Goal: Transaction & Acquisition: Purchase product/service

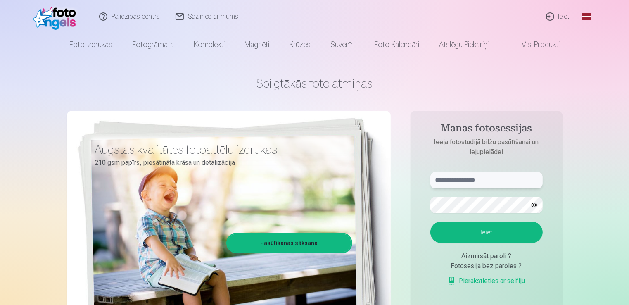
click at [494, 174] on input "text" at bounding box center [487, 180] width 112 height 17
type input "*"
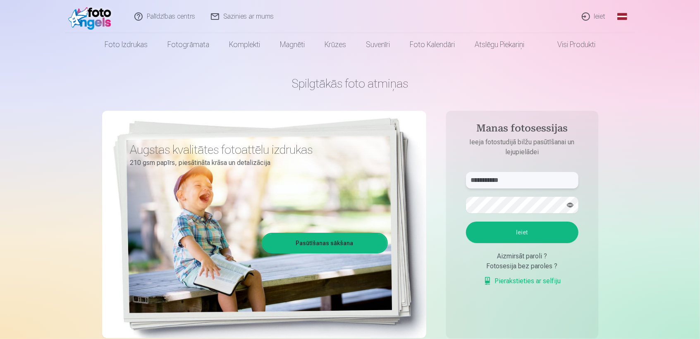
type input "**********"
click at [532, 233] on button "Ieiet" at bounding box center [522, 232] width 112 height 21
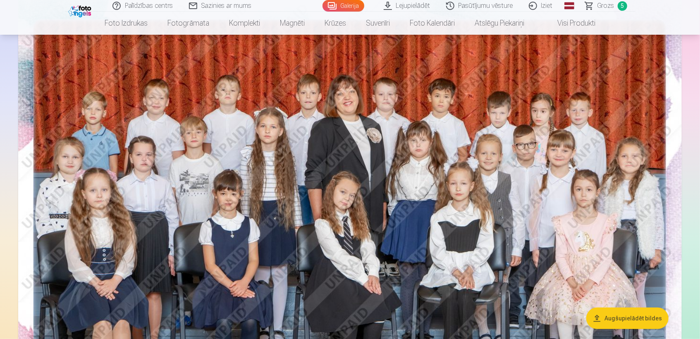
scroll to position [110, 0]
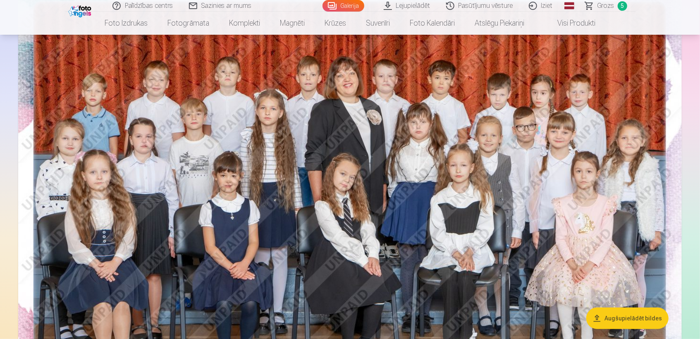
click at [608, 7] on span "Grozs" at bounding box center [605, 6] width 17 height 10
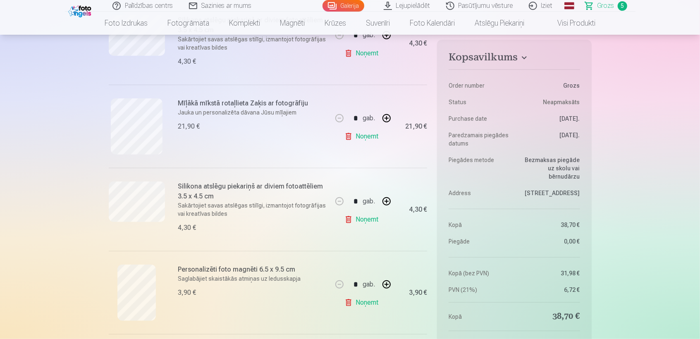
scroll to position [184, 0]
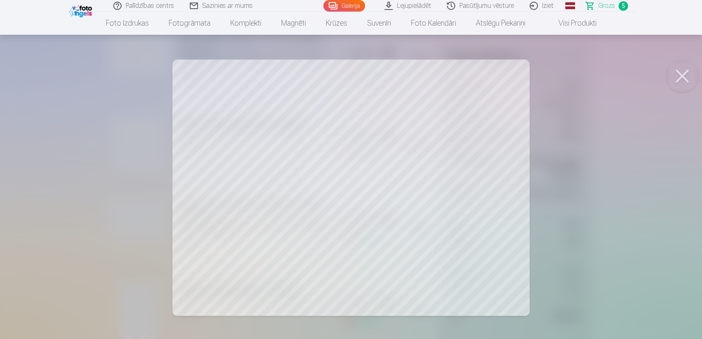
click at [677, 72] on button at bounding box center [681, 76] width 33 height 33
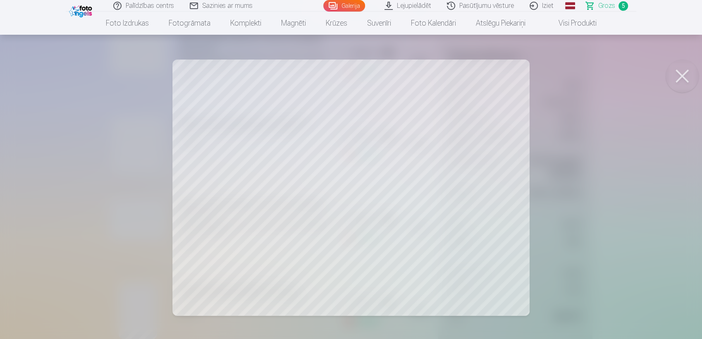
click at [681, 79] on button at bounding box center [681, 76] width 33 height 33
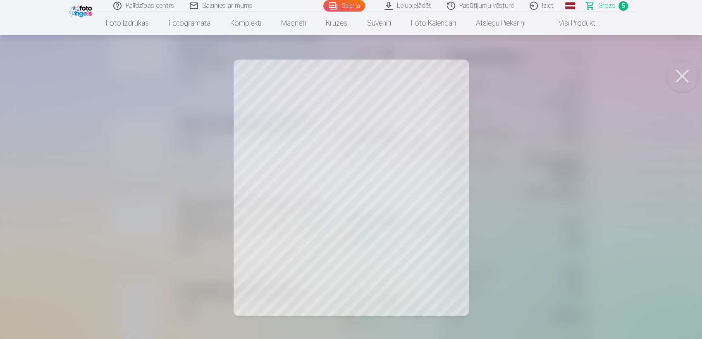
click at [269, 117] on div at bounding box center [351, 169] width 702 height 339
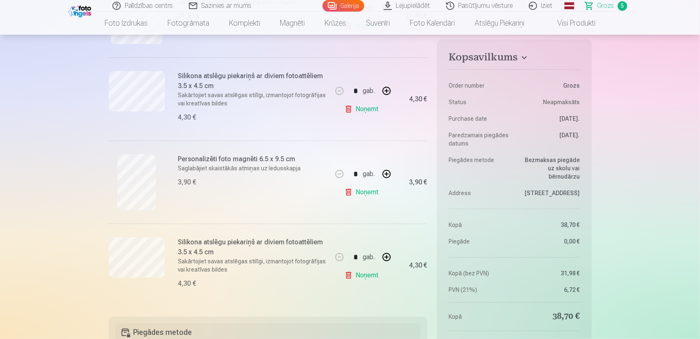
scroll to position [331, 0]
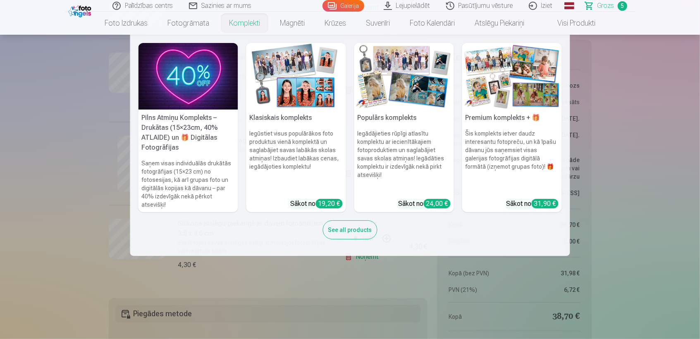
click at [377, 64] on img at bounding box center [404, 76] width 100 height 67
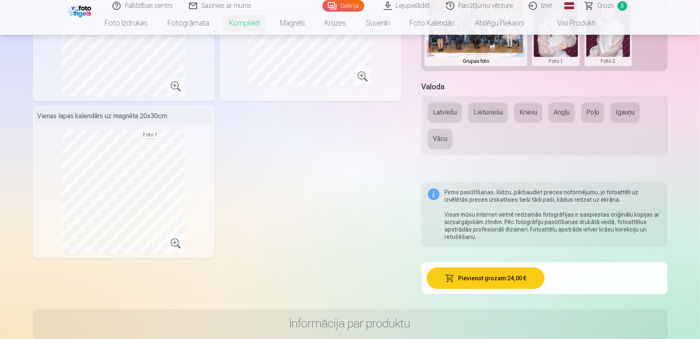
scroll to position [312, 0]
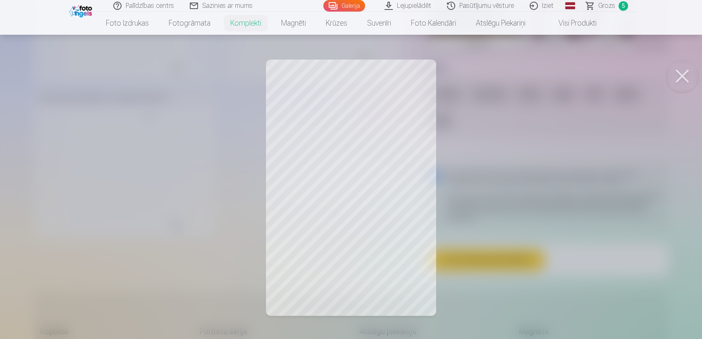
click at [683, 78] on button at bounding box center [681, 76] width 33 height 33
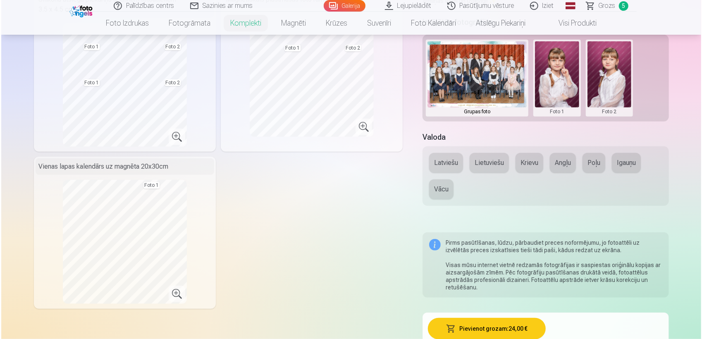
scroll to position [257, 0]
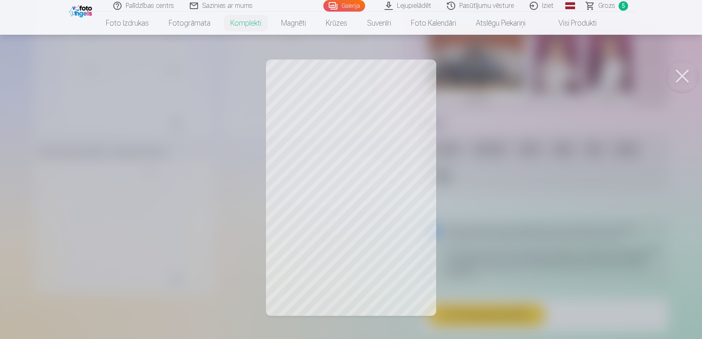
click at [160, 233] on div at bounding box center [351, 169] width 702 height 339
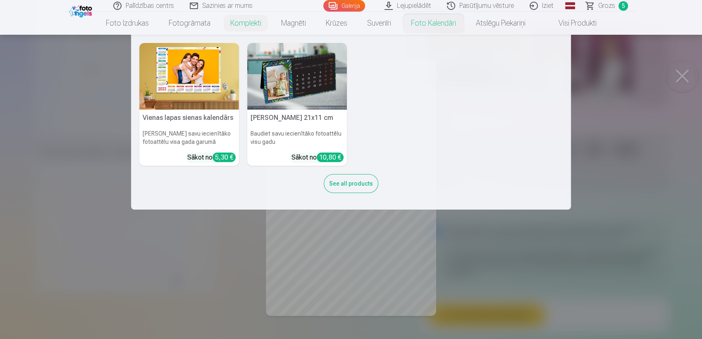
click at [482, 95] on div "Vienas lapas sienas kalendārs Parādiet savu iecienītāko fotoattēlu visa gada ga…" at bounding box center [350, 122] width 423 height 158
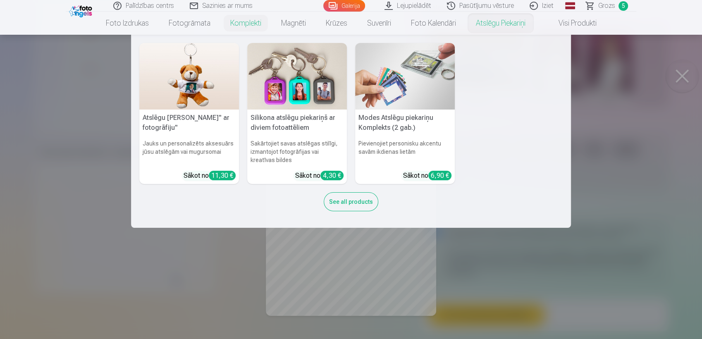
click at [485, 22] on link "Atslēgu piekariņi" at bounding box center [500, 23] width 69 height 23
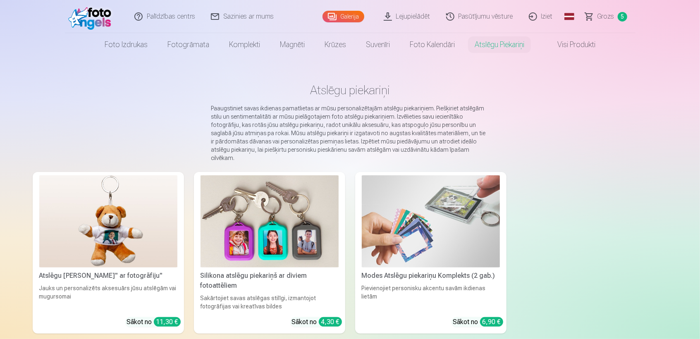
click at [564, 47] on link "Visi produkti" at bounding box center [569, 44] width 71 height 23
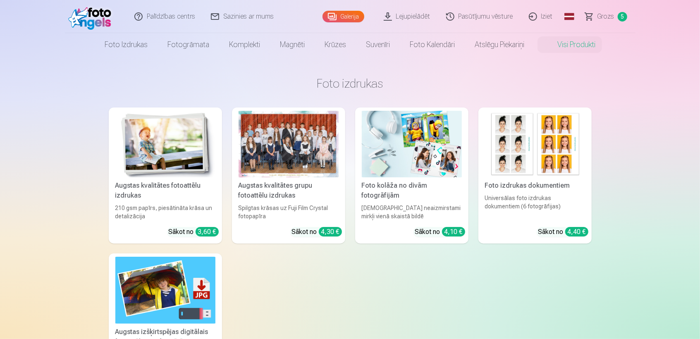
click at [130, 145] on img at bounding box center [165, 144] width 100 height 67
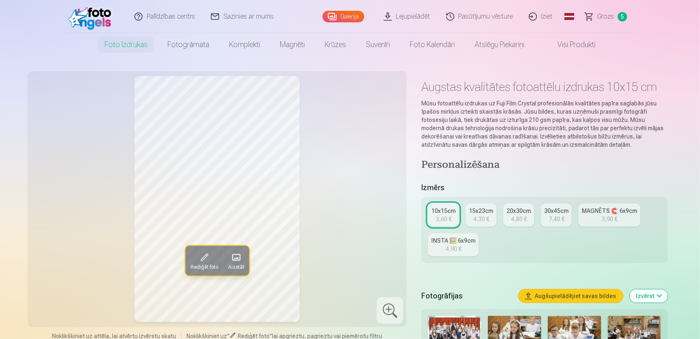
click at [481, 217] on div "4,30 €" at bounding box center [481, 219] width 16 height 8
click at [619, 216] on link "MAGNĒTS 🧲 6x9cm 3,90 €" at bounding box center [609, 214] width 62 height 23
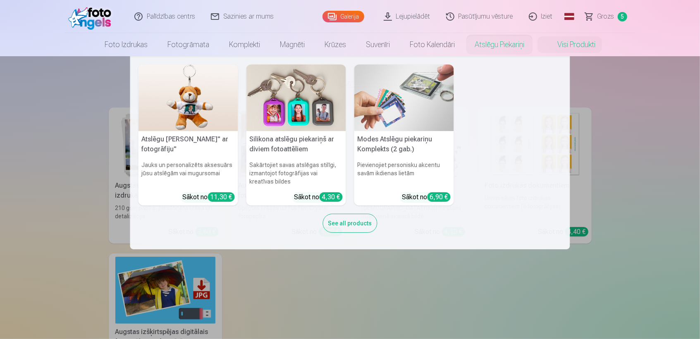
click at [671, 137] on nav "Atslēgu piekariņš Lācītis" ar fotogrāfiju" Jauks un personalizēts aksesuārs jūs…" at bounding box center [350, 152] width 700 height 193
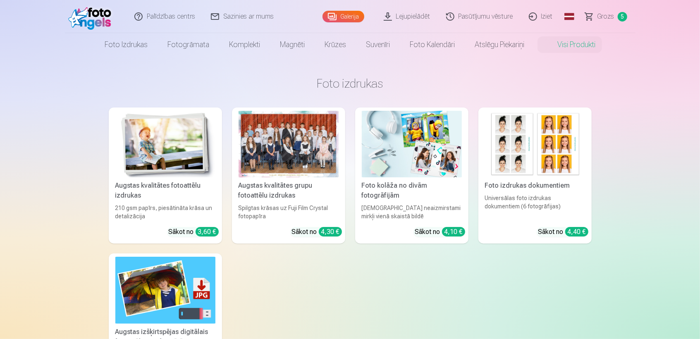
click at [307, 146] on div at bounding box center [288, 144] width 100 height 67
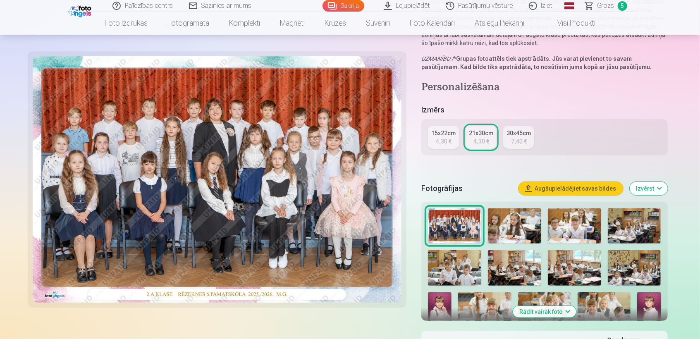
scroll to position [147, 0]
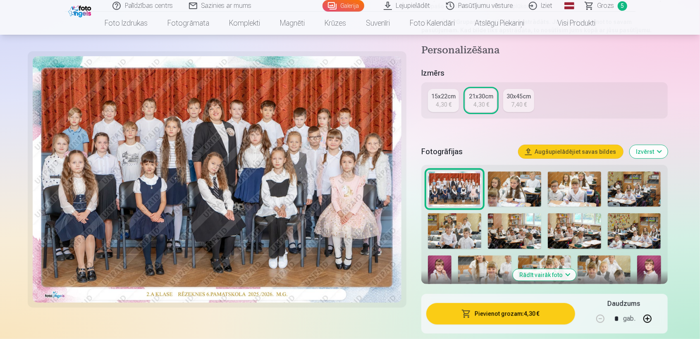
click at [387, 167] on img at bounding box center [217, 179] width 369 height 246
click at [545, 303] on button "Pievienot grozam : 4,30 €" at bounding box center [500, 313] width 148 height 21
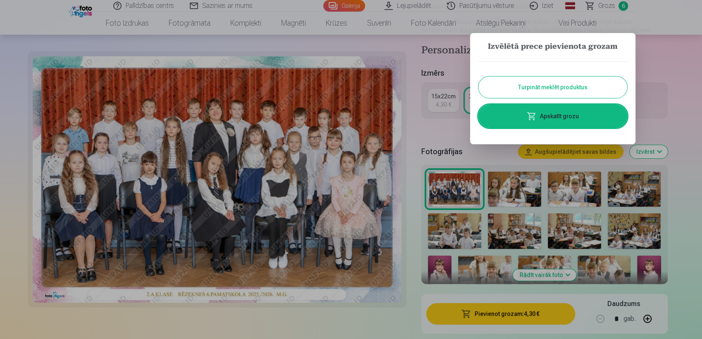
click at [553, 115] on link "Apskatīt grozu" at bounding box center [552, 116] width 149 height 23
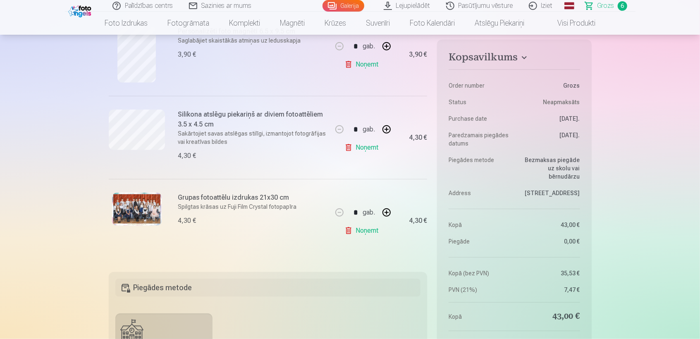
scroll to position [441, 0]
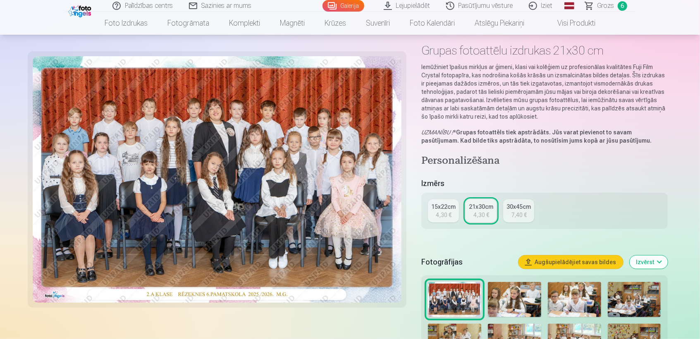
scroll to position [55, 0]
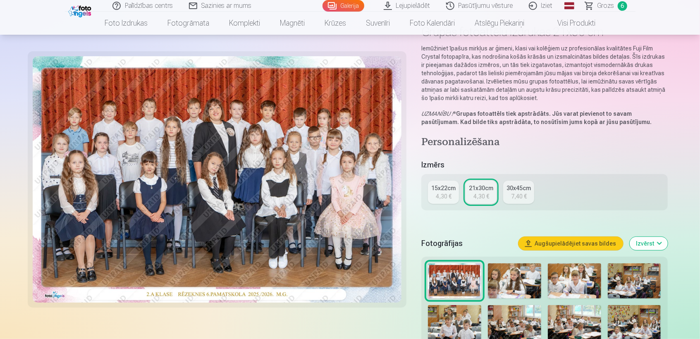
click at [593, 319] on img at bounding box center [574, 323] width 53 height 36
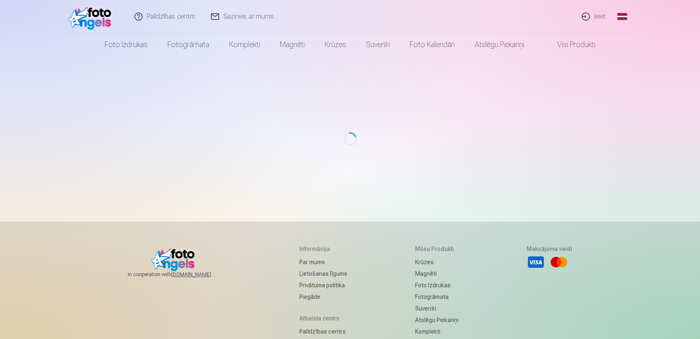
scroll to position [55, 0]
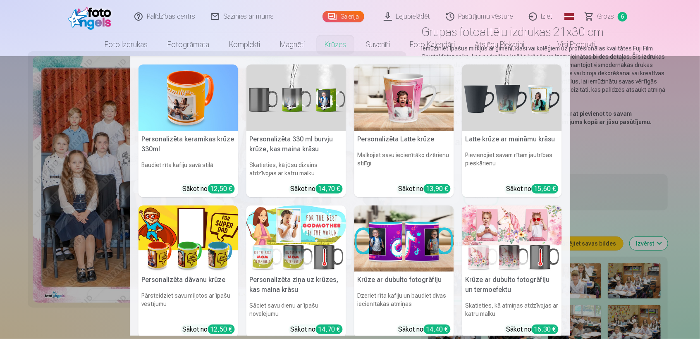
click at [136, 113] on div "Personalizēta keramikas krūze 330ml Baudiet rīta kafiju savā stilā Sākot no 12,…" at bounding box center [350, 280] width 440 height 448
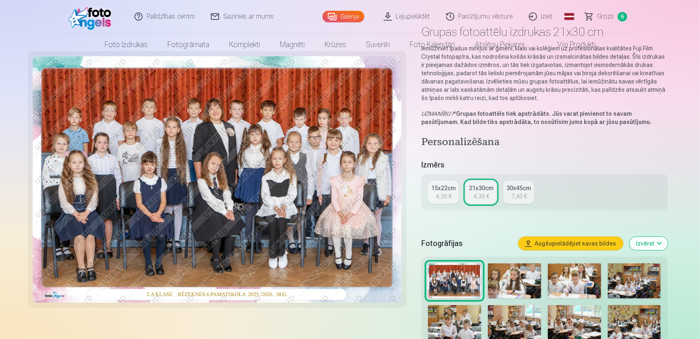
click at [136, 113] on img at bounding box center [217, 179] width 369 height 246
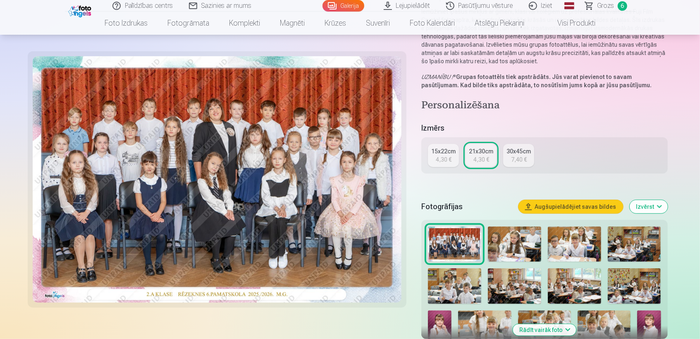
scroll to position [147, 0]
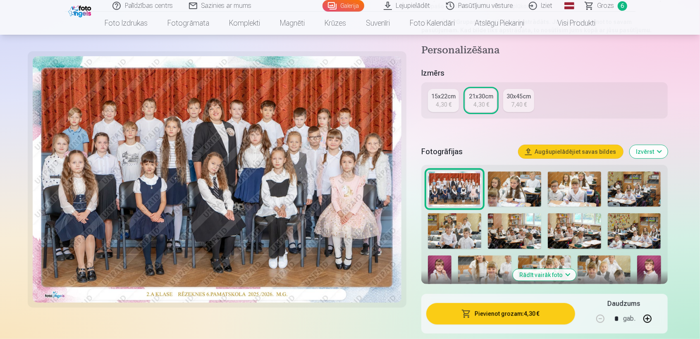
click at [538, 271] on button "Rādīt vairāk foto" at bounding box center [543, 275] width 63 height 12
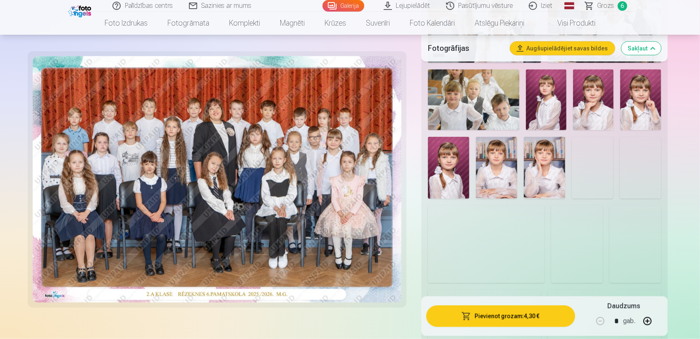
scroll to position [661, 0]
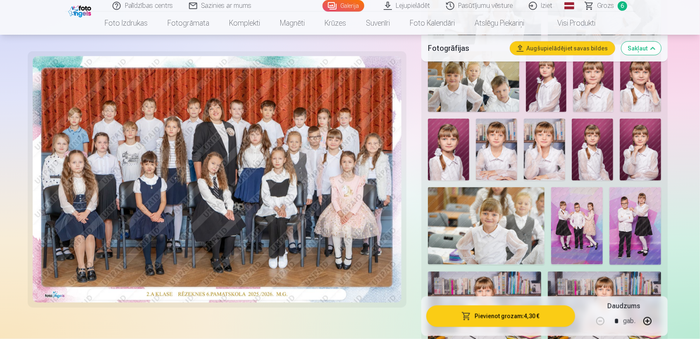
click at [620, 230] on img at bounding box center [635, 226] width 52 height 78
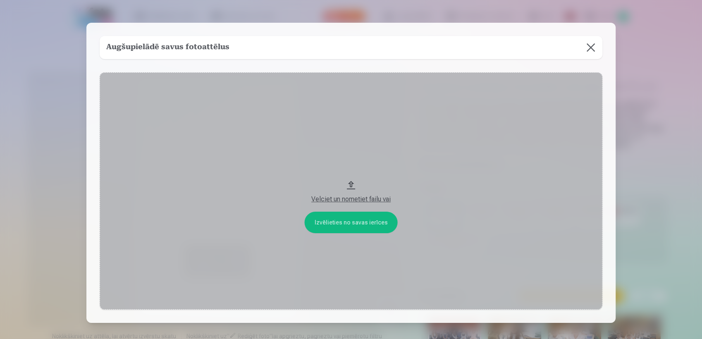
click at [591, 45] on button at bounding box center [590, 47] width 23 height 23
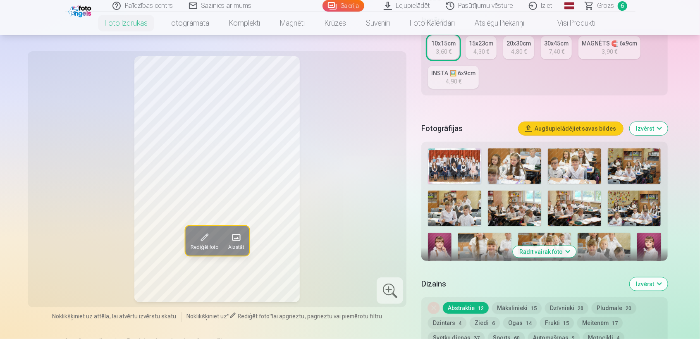
scroll to position [184, 0]
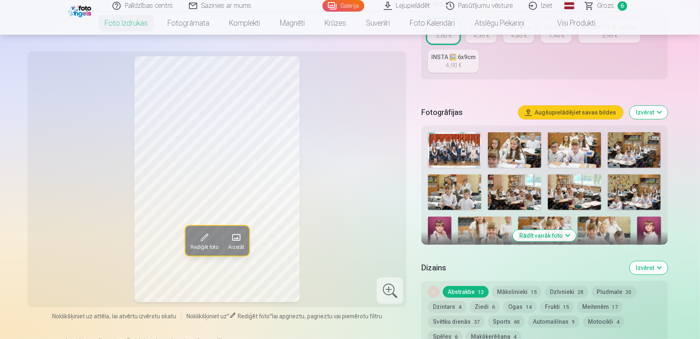
click at [546, 238] on button "Rādīt vairāk foto" at bounding box center [543, 236] width 63 height 12
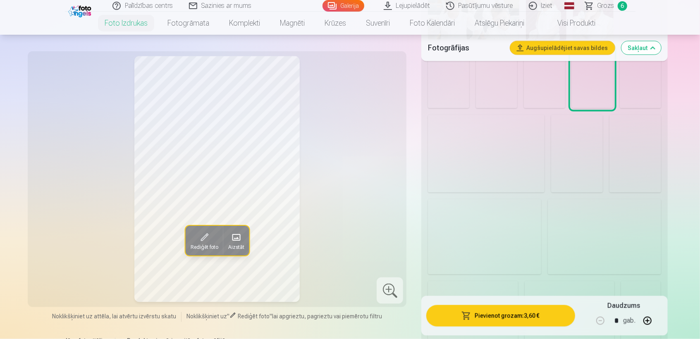
scroll to position [753, 0]
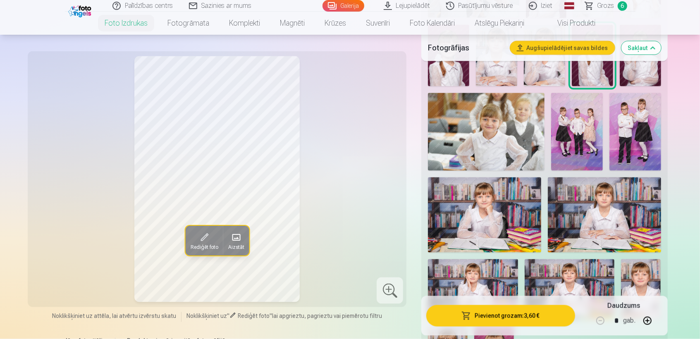
click at [627, 127] on img at bounding box center [635, 132] width 52 height 78
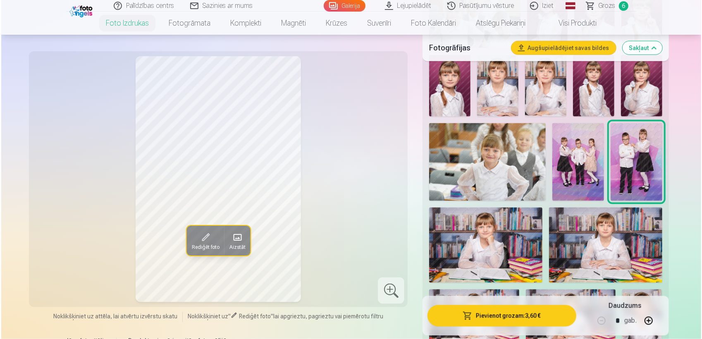
scroll to position [722, 0]
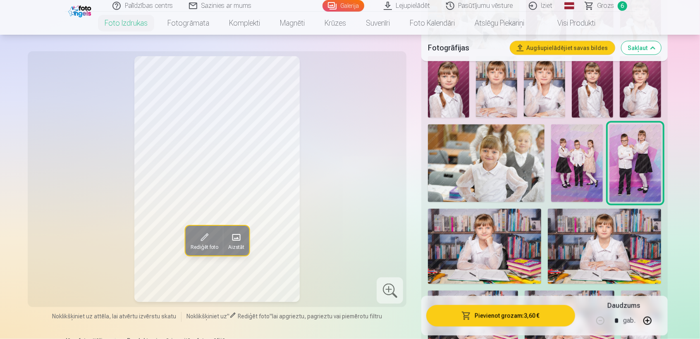
click at [519, 315] on button "Pievienot grozam : 3,60 €" at bounding box center [500, 315] width 148 height 21
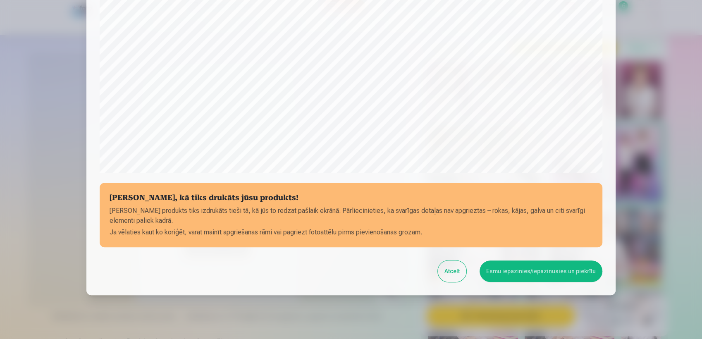
scroll to position [256, 0]
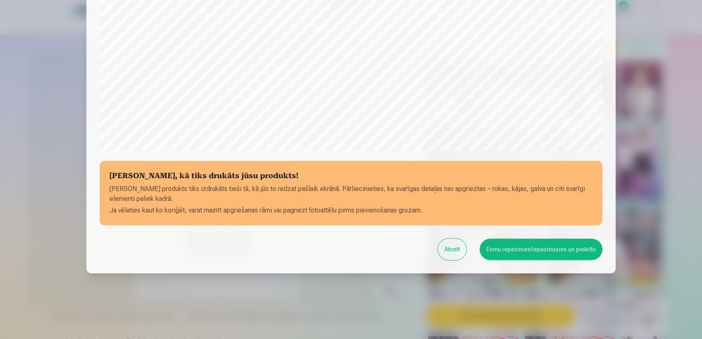
click at [543, 246] on button "Esmu iepazinies/iepazinusies un piekrītu" at bounding box center [540, 248] width 123 height 21
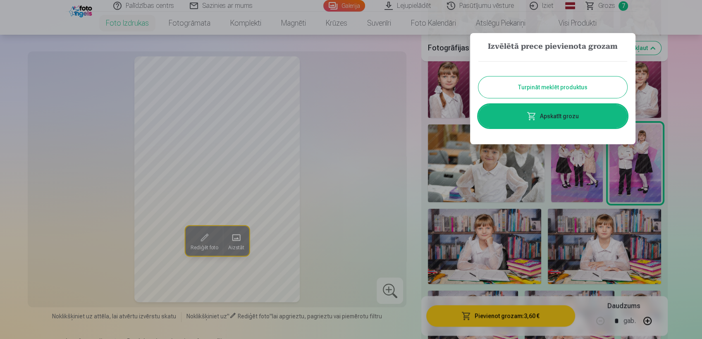
click at [553, 116] on link "Apskatīt grozu" at bounding box center [552, 116] width 149 height 23
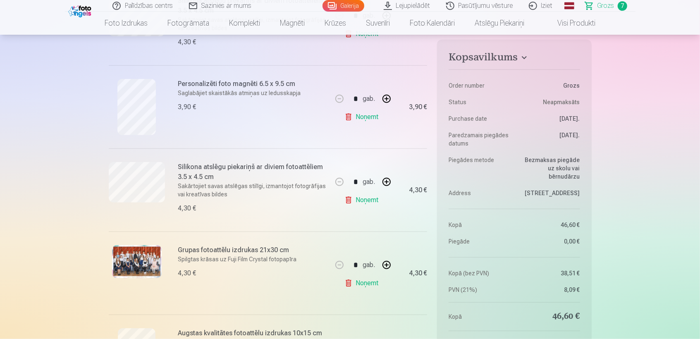
scroll to position [386, 0]
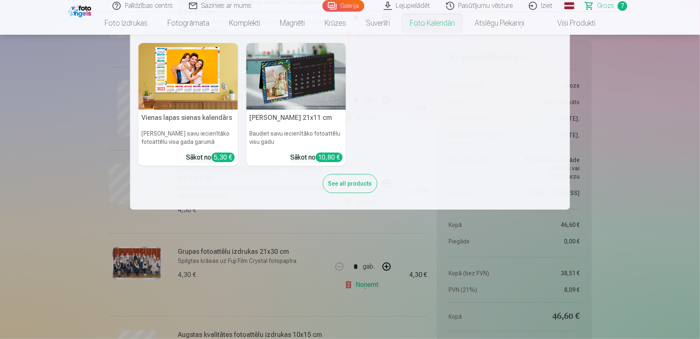
click at [303, 88] on img at bounding box center [296, 76] width 100 height 67
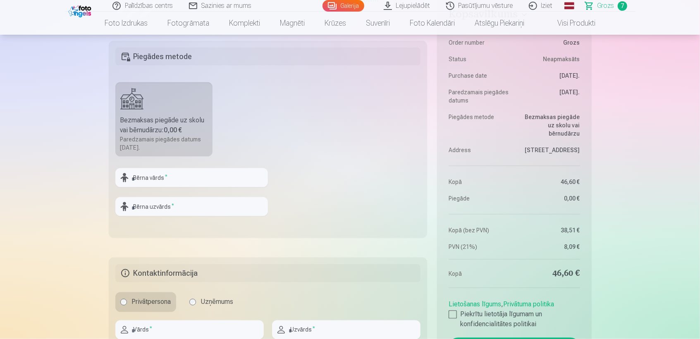
scroll to position [771, 0]
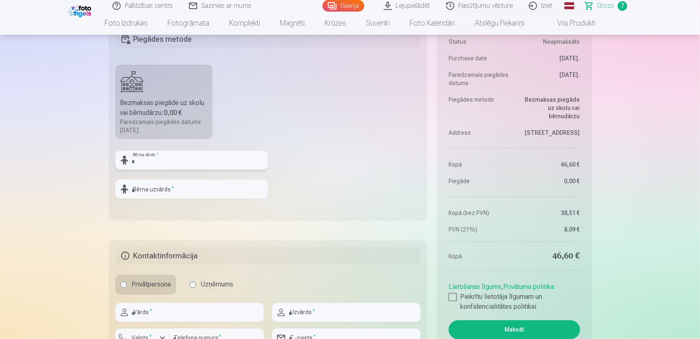
click at [193, 154] on input "text" at bounding box center [191, 160] width 153 height 19
type input "*"
click at [237, 161] on input "text" at bounding box center [191, 160] width 153 height 19
type input "******"
type input "*******"
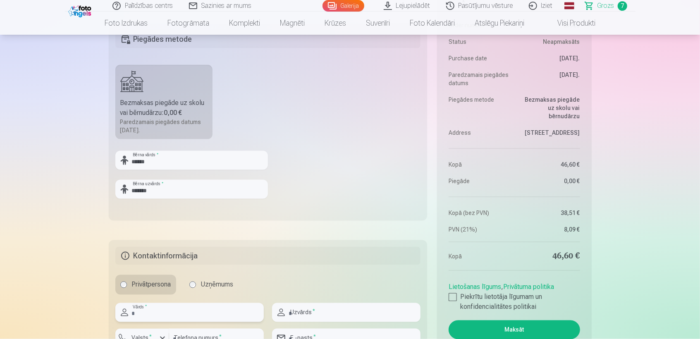
click at [182, 314] on input "text" at bounding box center [189, 312] width 148 height 19
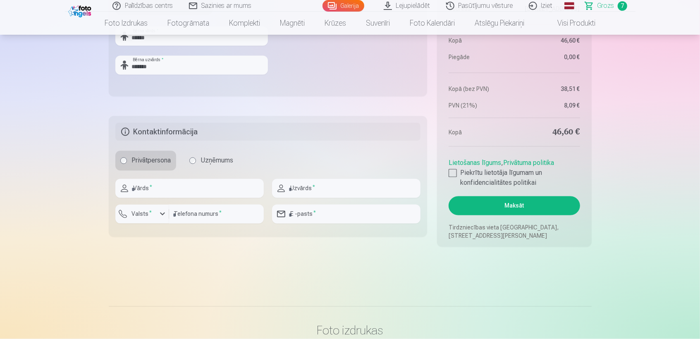
scroll to position [900, 0]
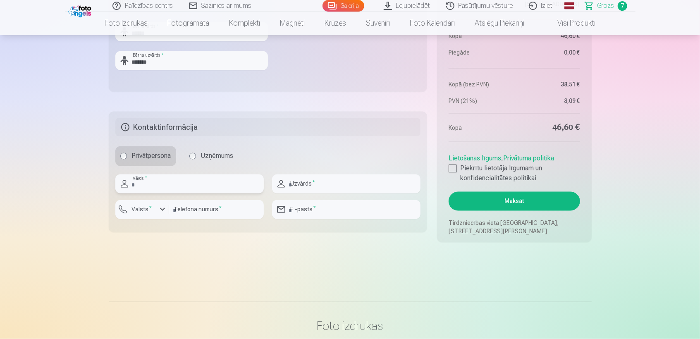
click at [200, 187] on input "text" at bounding box center [189, 183] width 148 height 19
click at [456, 167] on div at bounding box center [452, 168] width 8 height 8
click at [452, 169] on div at bounding box center [452, 168] width 8 height 8
click at [215, 186] on input "text" at bounding box center [189, 183] width 148 height 19
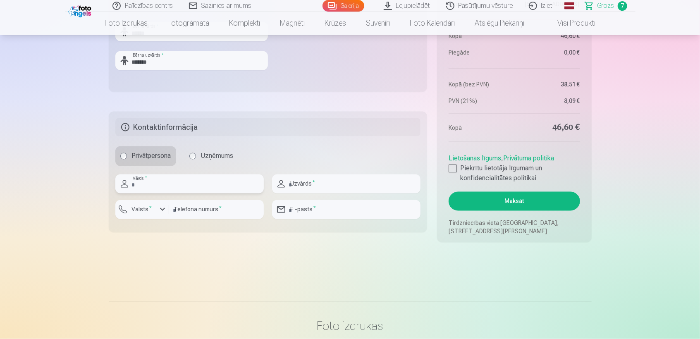
type input "*****"
type input "*******"
type input "********"
type input "**********"
click at [494, 196] on button "Maksāt" at bounding box center [513, 201] width 131 height 19
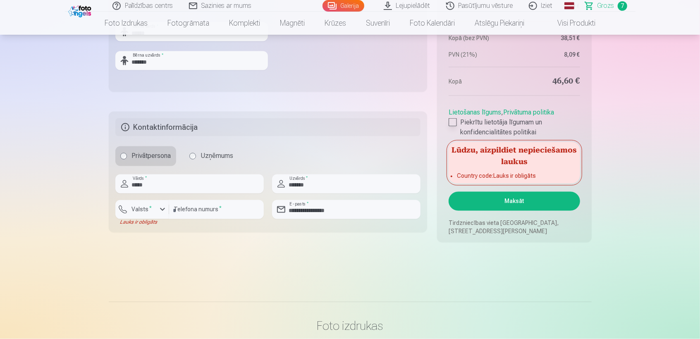
click at [455, 123] on div at bounding box center [452, 122] width 8 height 8
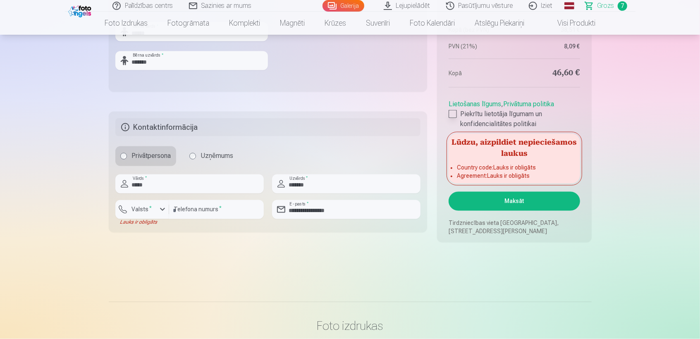
click at [455, 123] on label "Piekrītu lietotāja līgumam un konfidencialitātes politikai" at bounding box center [513, 119] width 131 height 20
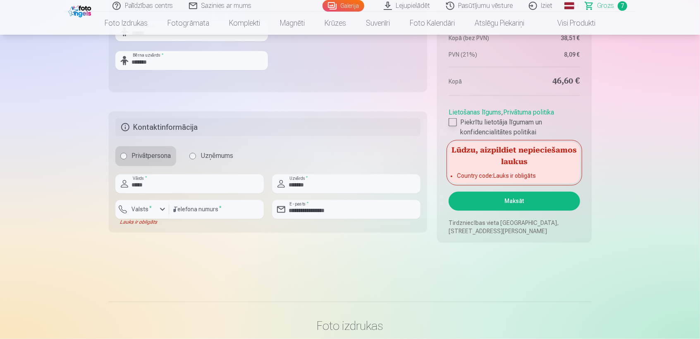
click at [472, 121] on label "Piekrītu lietotāja līgumam un konfidencialitātes politikai" at bounding box center [513, 127] width 131 height 20
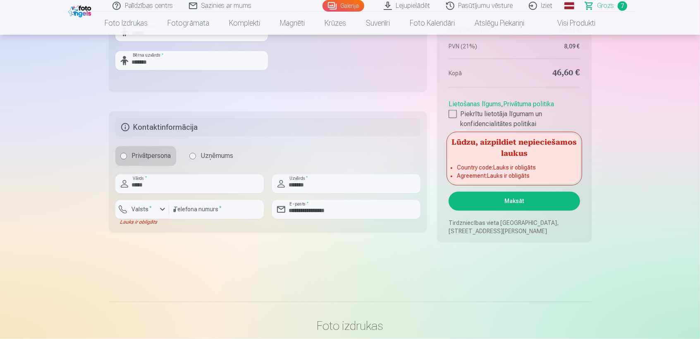
click at [478, 103] on link "Lietošanas līgums" at bounding box center [474, 104] width 52 height 8
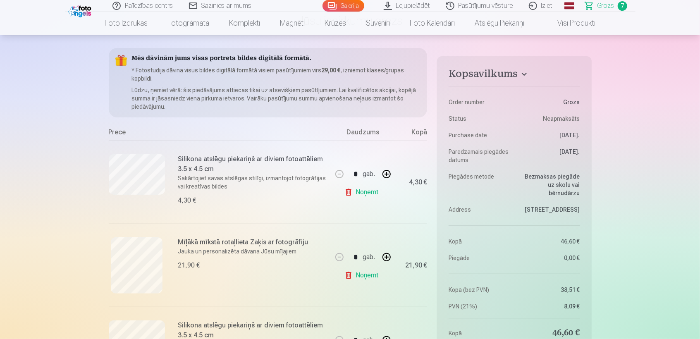
scroll to position [55, 0]
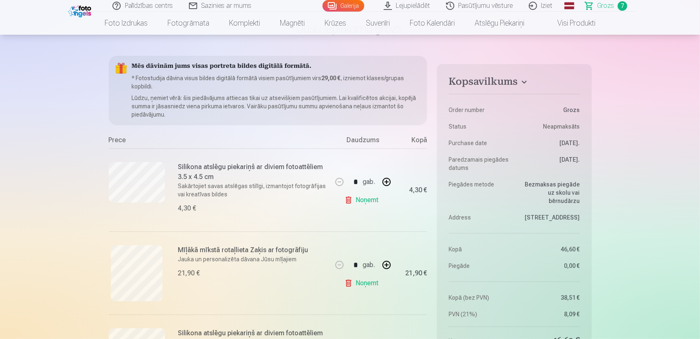
click at [549, 3] on link "Iziet" at bounding box center [541, 6] width 40 height 12
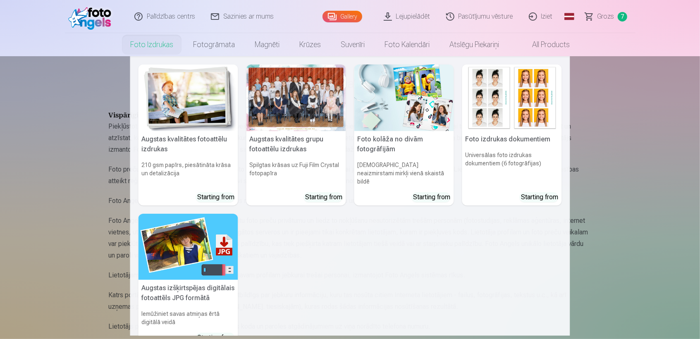
click at [160, 47] on link "Foto izdrukas" at bounding box center [151, 44] width 63 height 23
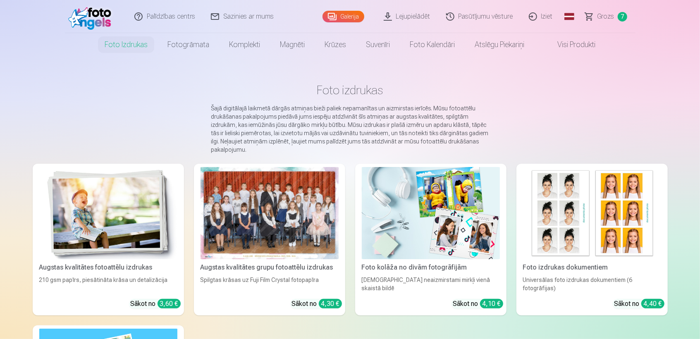
click at [553, 45] on span at bounding box center [549, 45] width 10 height 10
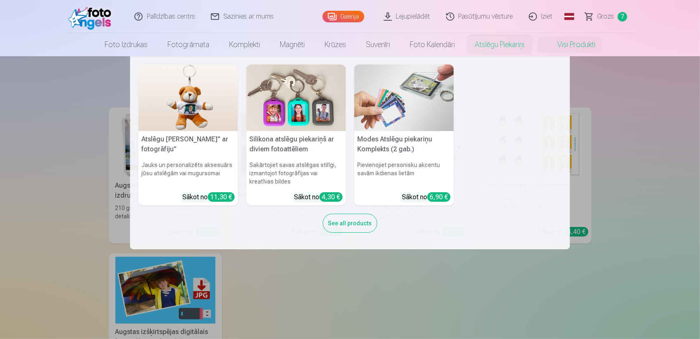
click at [493, 52] on link "Atslēgu piekariņi" at bounding box center [499, 44] width 69 height 23
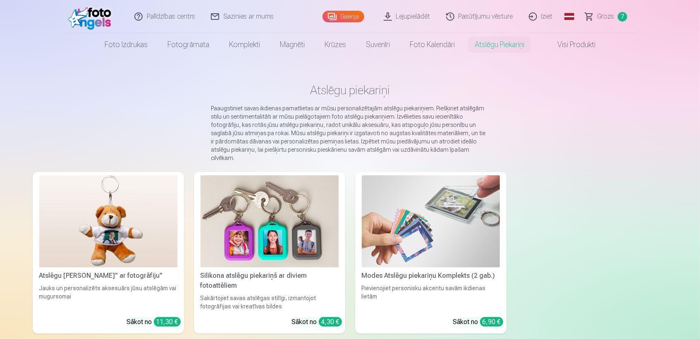
click at [473, 21] on link "Pasūtījumu vēsture" at bounding box center [480, 16] width 83 height 33
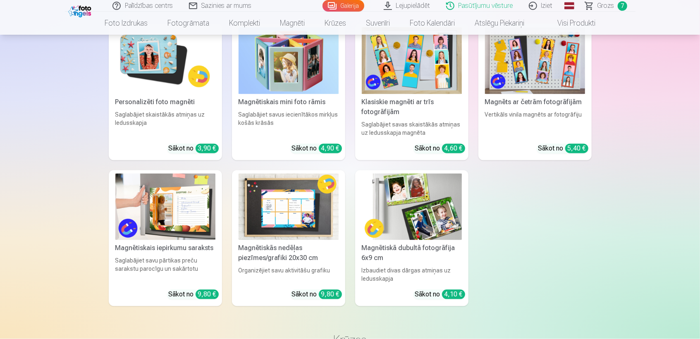
scroll to position [1047, 0]
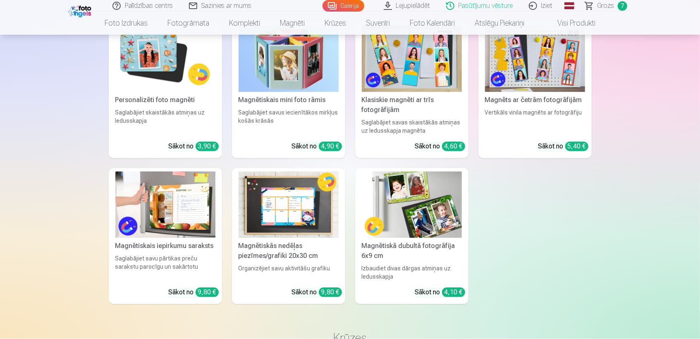
click at [358, 8] on link "Galerija" at bounding box center [343, 6] width 42 height 12
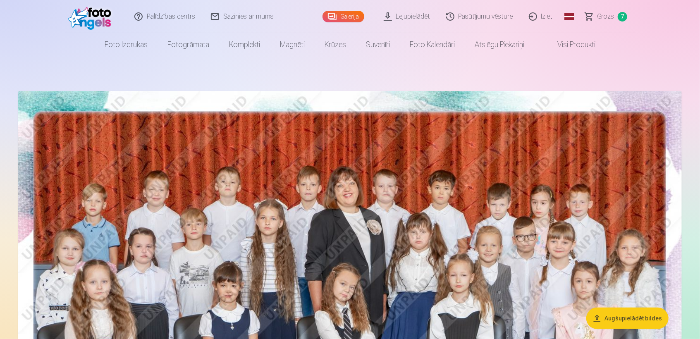
click at [87, 23] on img at bounding box center [92, 16] width 48 height 26
click at [606, 18] on span "Grozs" at bounding box center [605, 17] width 17 height 10
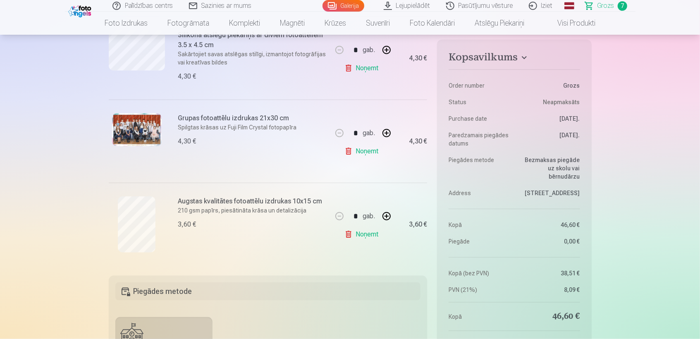
scroll to position [551, 0]
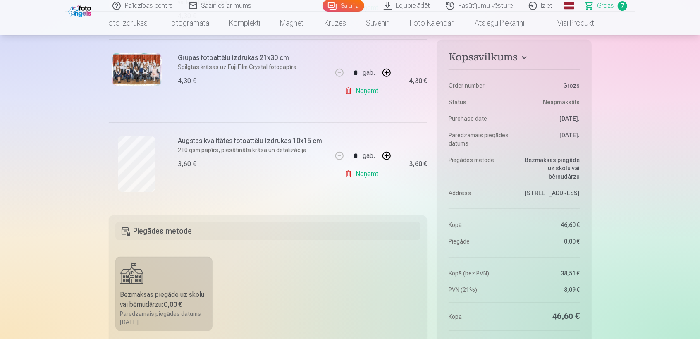
scroll to position [588, 0]
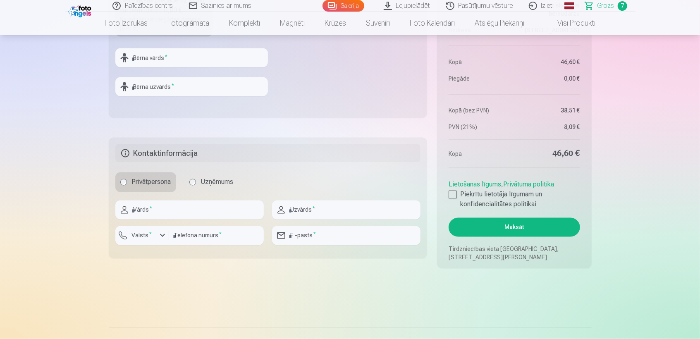
scroll to position [863, 0]
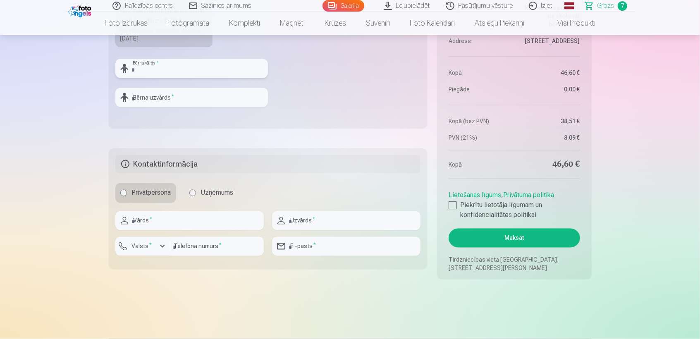
click at [190, 62] on input "text" at bounding box center [191, 68] width 153 height 19
type input "******"
type input "*******"
type input "******"
type input "*******"
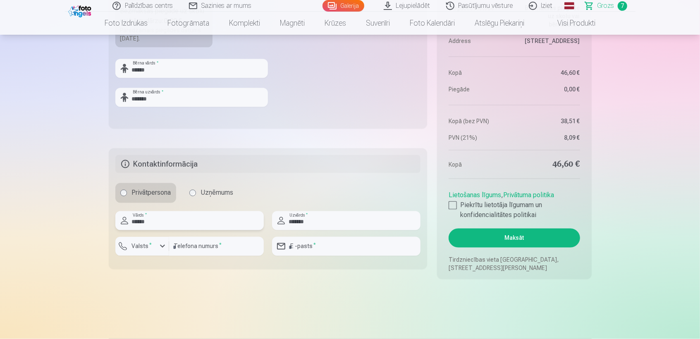
click at [169, 219] on input "******" at bounding box center [189, 220] width 148 height 19
click at [228, 222] on input "******" at bounding box center [189, 220] width 148 height 19
type input "*"
type input "*****"
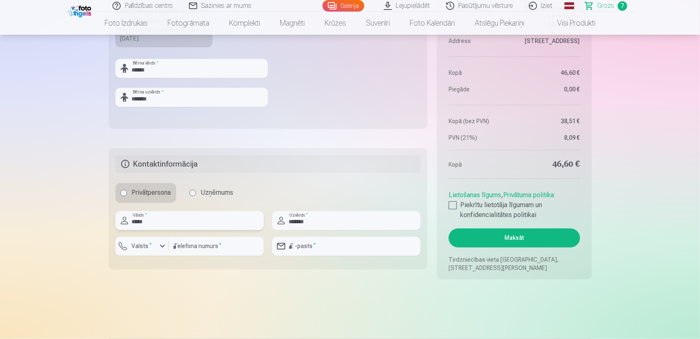
type input "********"
type input "**********"
click at [451, 202] on div at bounding box center [452, 205] width 8 height 8
click at [501, 236] on button "Maksāt" at bounding box center [513, 238] width 131 height 19
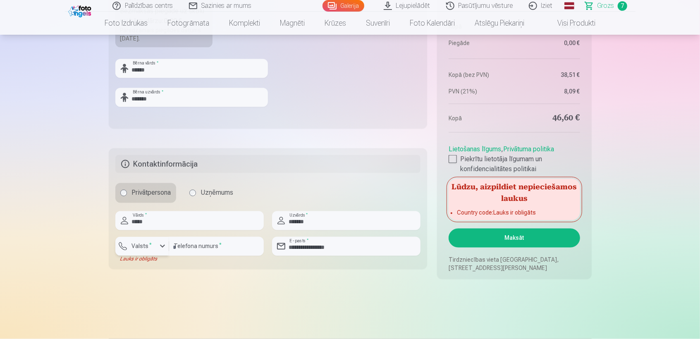
click at [162, 244] on div "button" at bounding box center [162, 246] width 10 height 10
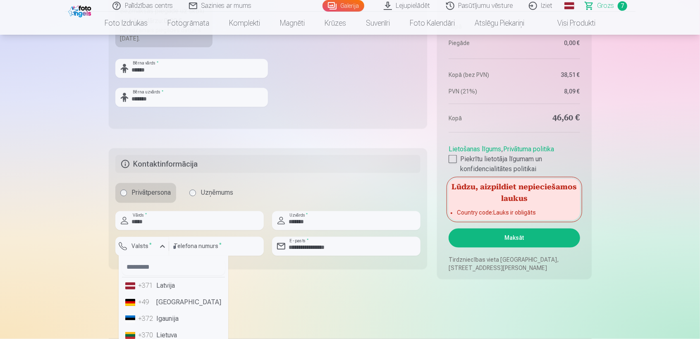
click at [162, 288] on li "+371 Latvija" at bounding box center [173, 286] width 103 height 17
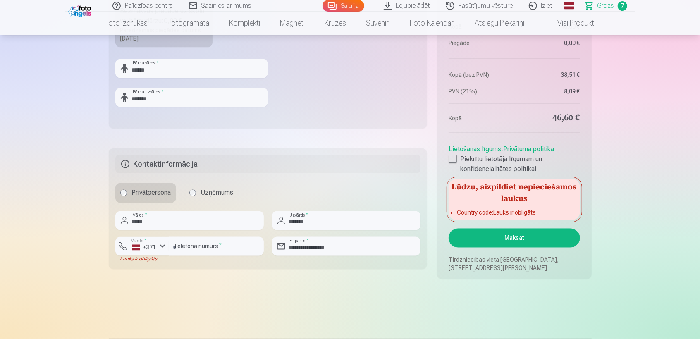
click at [490, 243] on button "Maksāt" at bounding box center [513, 238] width 131 height 19
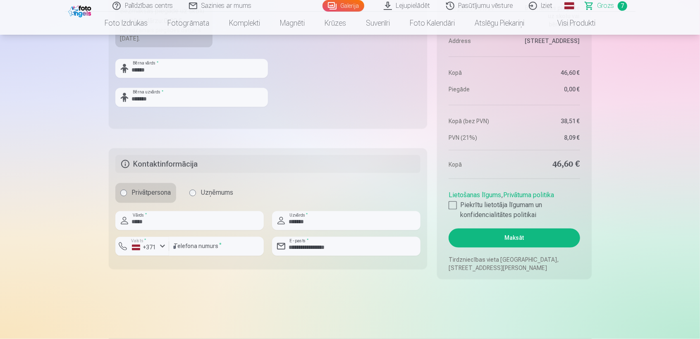
click at [508, 239] on button "Maksāt" at bounding box center [513, 238] width 131 height 19
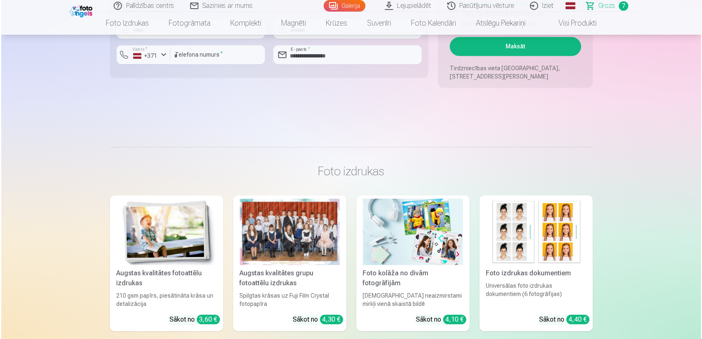
scroll to position [1047, 0]
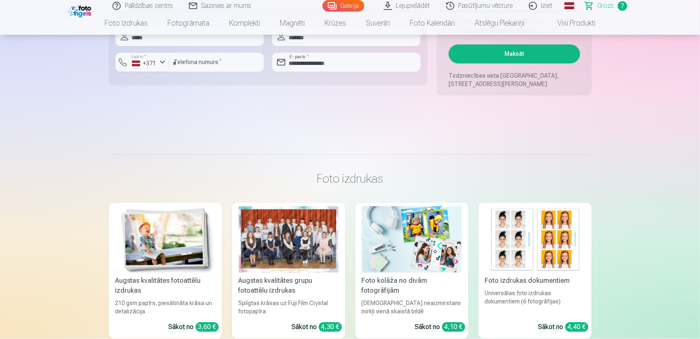
click at [545, 58] on button "Maksāt" at bounding box center [513, 54] width 131 height 19
